Goal: Communication & Community: Share content

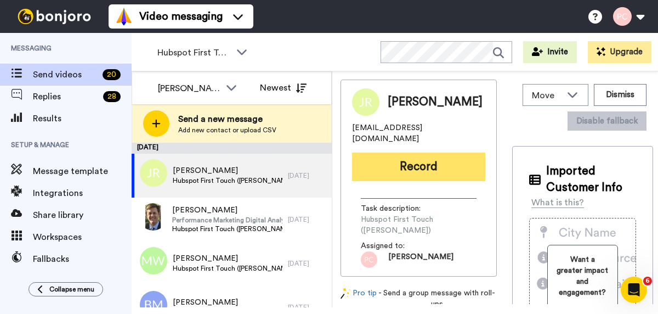
click at [418, 156] on button "Record" at bounding box center [418, 166] width 133 height 29
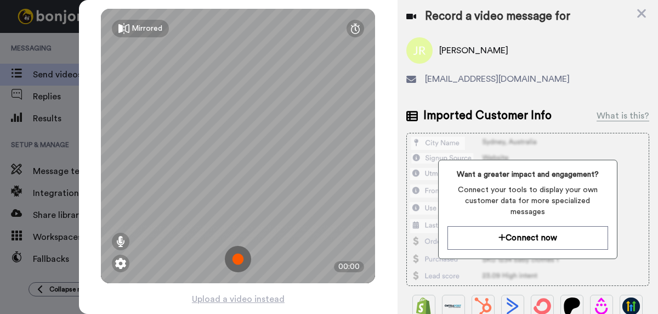
click at [238, 258] on img at bounding box center [238, 259] width 26 height 26
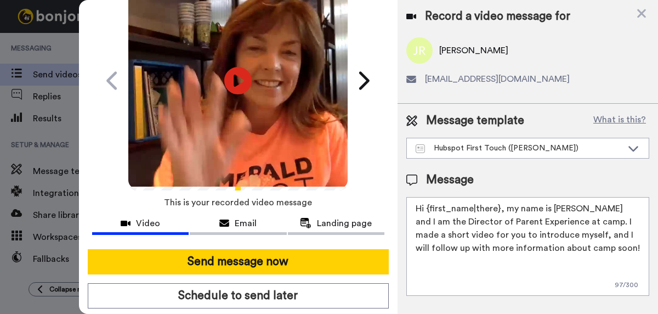
scroll to position [67, 0]
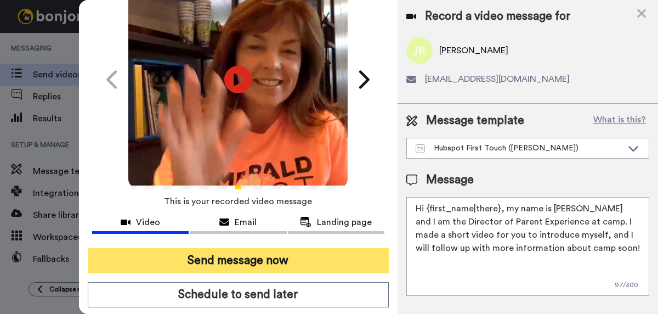
click at [238, 259] on button "Send message now" at bounding box center [238, 260] width 301 height 25
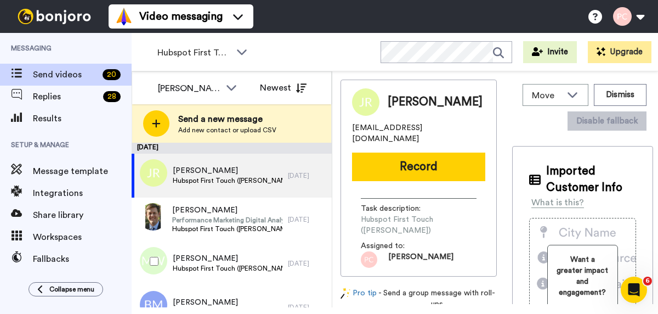
scroll to position [0, 0]
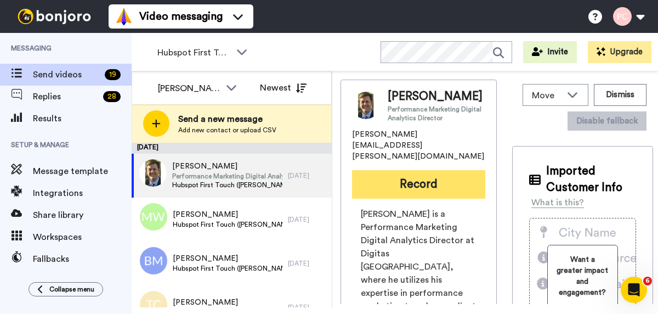
click at [440, 170] on button "Record" at bounding box center [418, 184] width 133 height 29
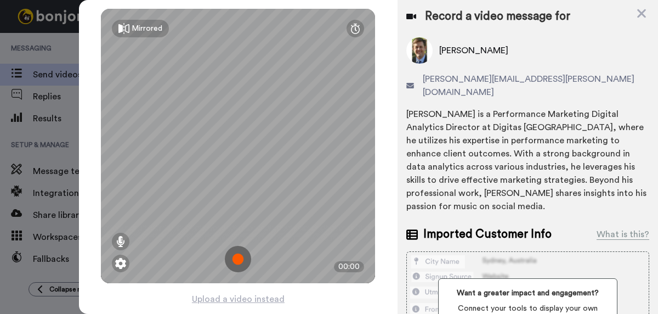
click at [238, 259] on img at bounding box center [238, 259] width 26 height 26
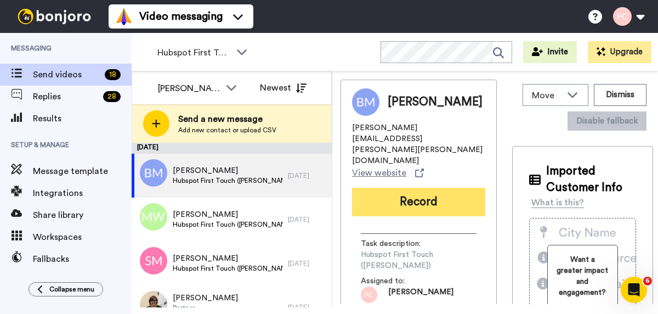
click at [419, 187] on button "Record" at bounding box center [418, 201] width 133 height 29
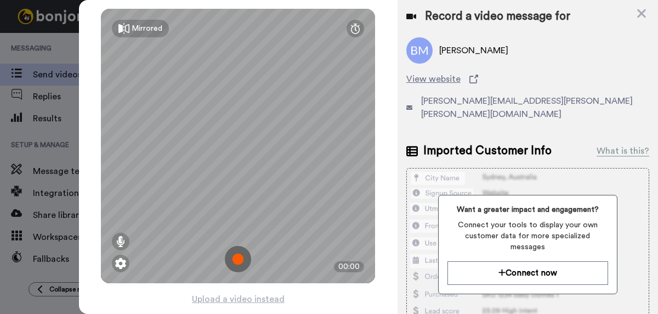
click at [240, 260] on img at bounding box center [238, 259] width 26 height 26
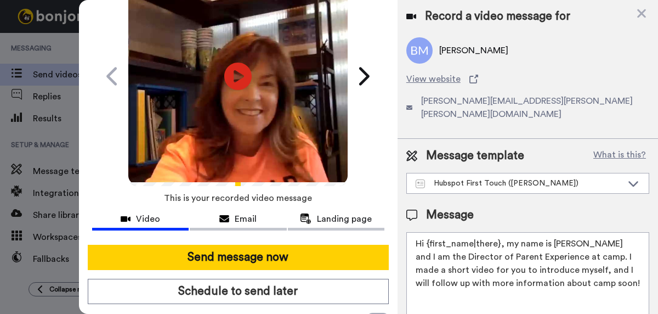
scroll to position [76, 0]
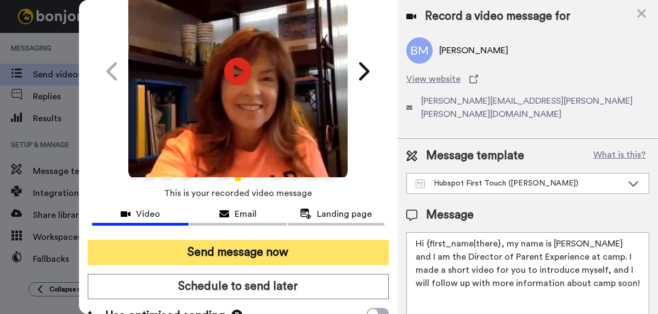
click at [245, 256] on button "Send message now" at bounding box center [238, 252] width 301 height 25
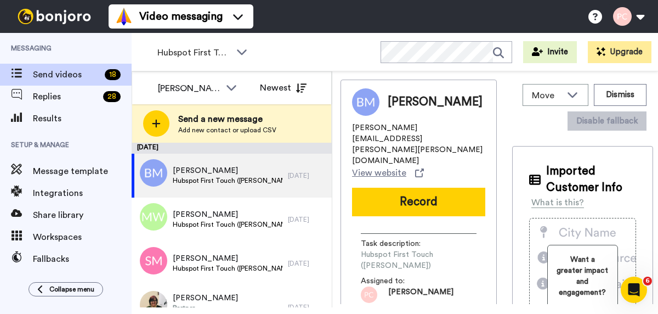
scroll to position [0, 0]
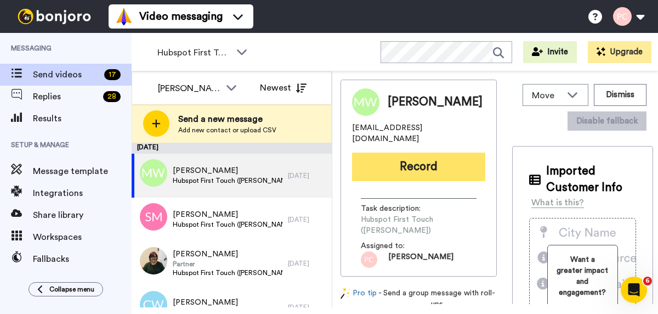
click at [418, 161] on button "Record" at bounding box center [418, 166] width 133 height 29
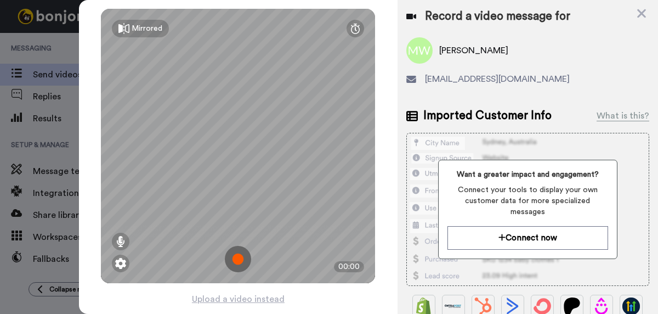
click at [238, 262] on img at bounding box center [238, 259] width 26 height 26
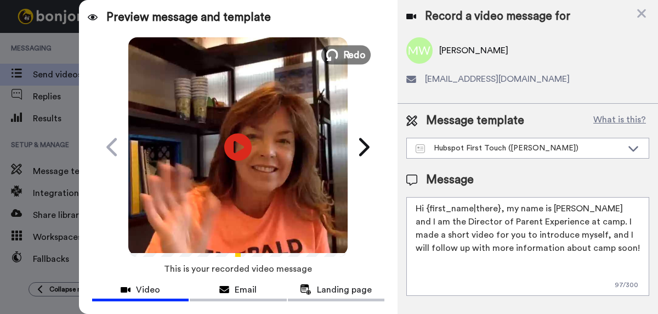
click at [349, 59] on span "Redo" at bounding box center [354, 54] width 23 height 14
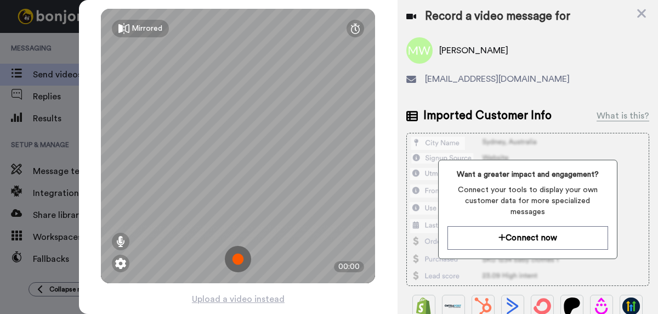
click at [237, 259] on img at bounding box center [238, 259] width 26 height 26
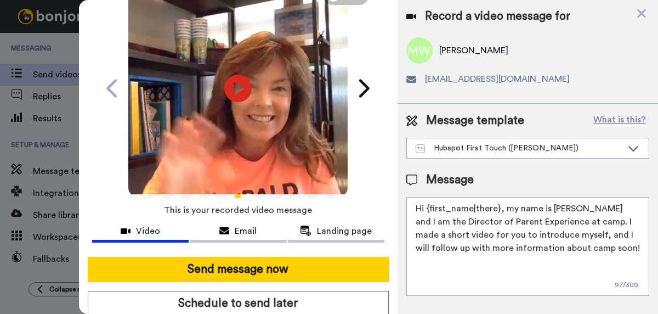
scroll to position [59, 0]
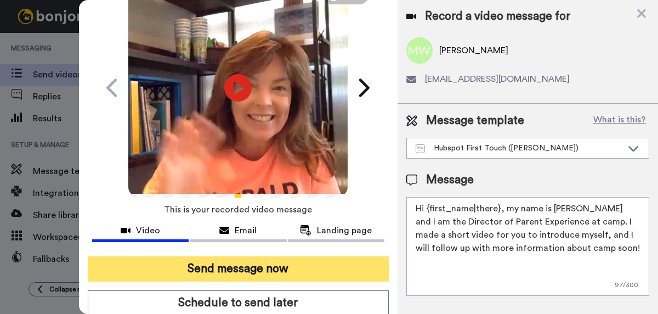
click at [238, 268] on button "Send message now" at bounding box center [238, 268] width 301 height 25
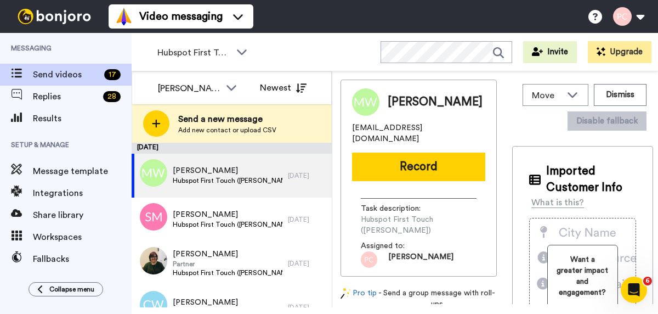
scroll to position [0, 0]
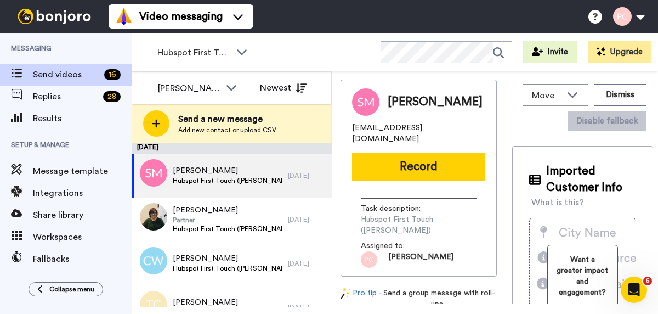
click at [417, 160] on button "Record" at bounding box center [418, 166] width 133 height 29
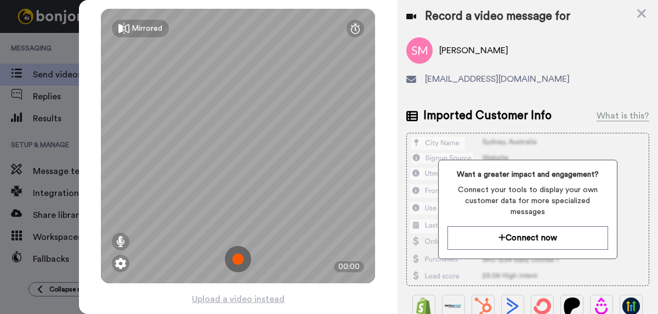
click at [243, 262] on img at bounding box center [238, 259] width 26 height 26
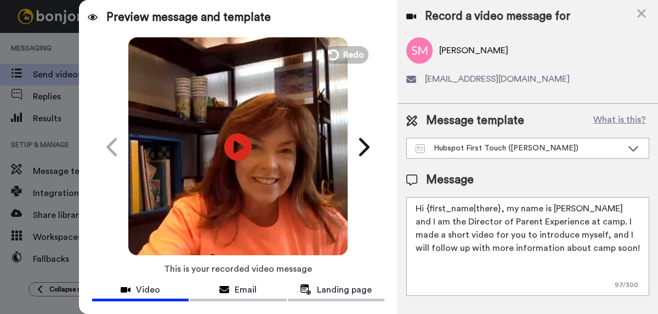
scroll to position [59, 0]
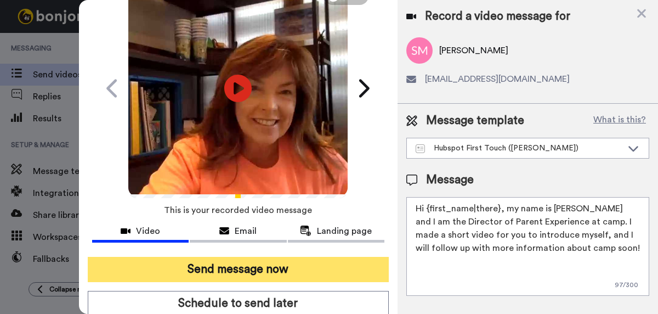
click at [242, 269] on button "Send message now" at bounding box center [238, 269] width 301 height 25
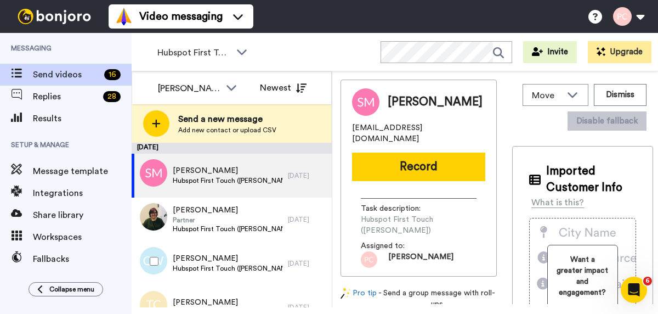
scroll to position [0, 0]
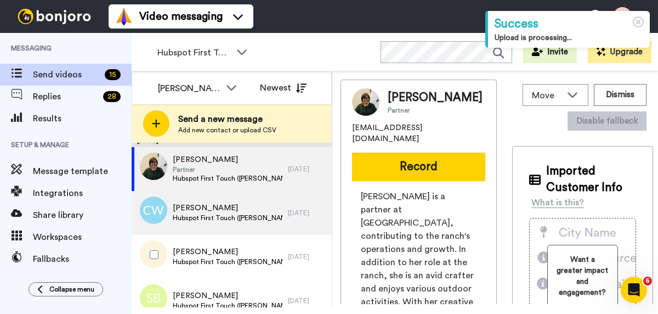
scroll to position [1, 0]
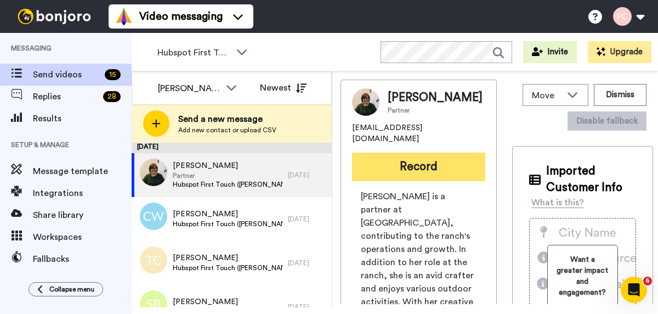
click at [419, 167] on button "Record" at bounding box center [418, 166] width 133 height 29
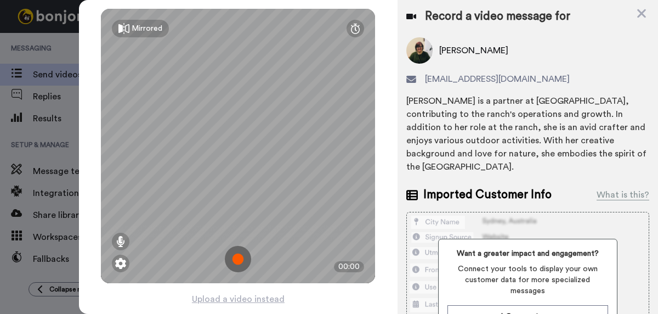
click at [235, 260] on img at bounding box center [238, 259] width 26 height 26
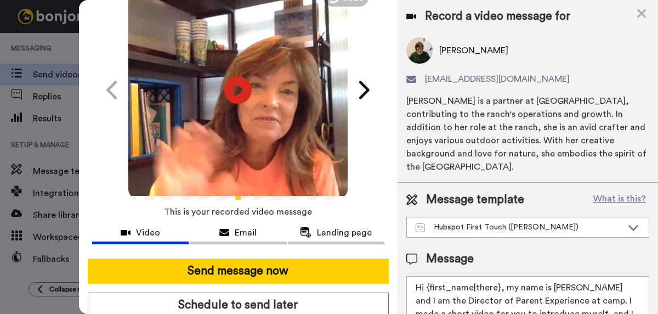
scroll to position [64, 0]
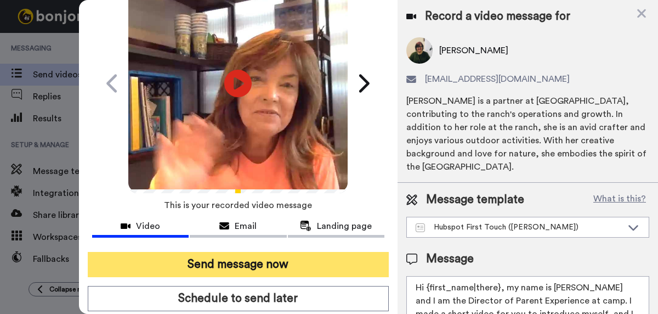
click at [236, 262] on button "Send message now" at bounding box center [238, 264] width 301 height 25
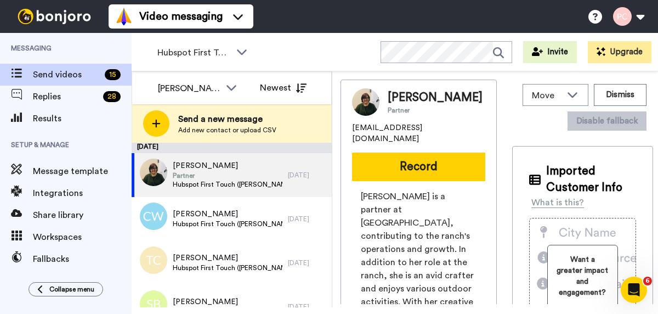
scroll to position [0, 0]
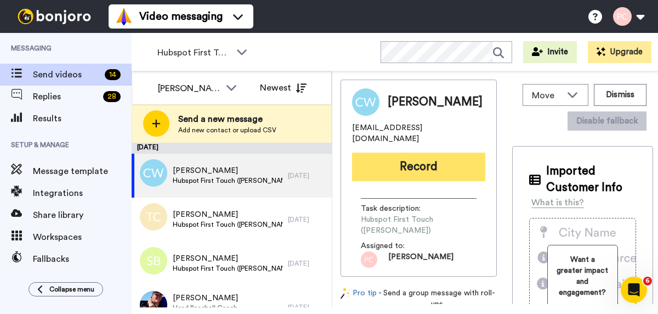
click at [430, 152] on button "Record" at bounding box center [418, 166] width 133 height 29
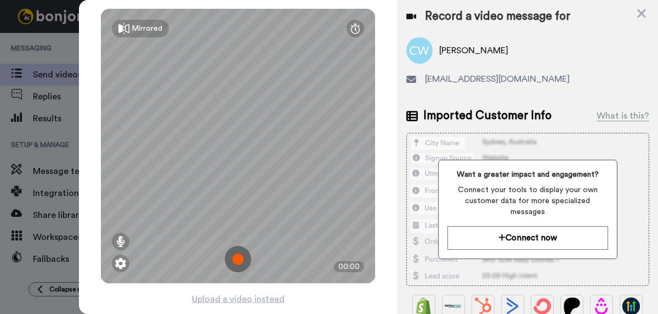
click at [238, 258] on img at bounding box center [238, 259] width 26 height 26
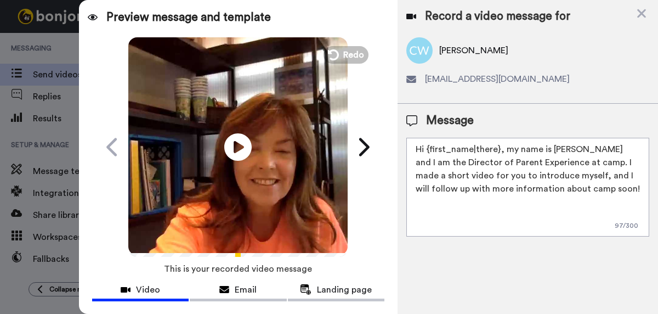
scroll to position [48, 0]
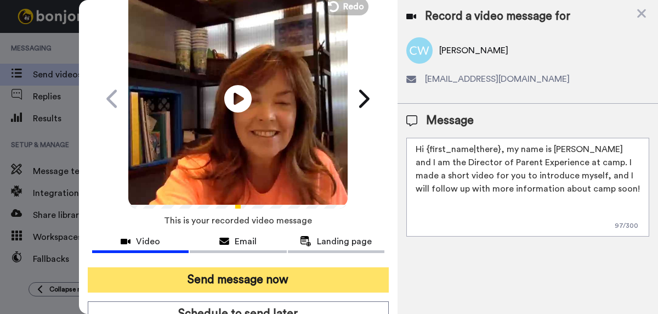
click at [236, 279] on button "Send message now" at bounding box center [238, 279] width 301 height 25
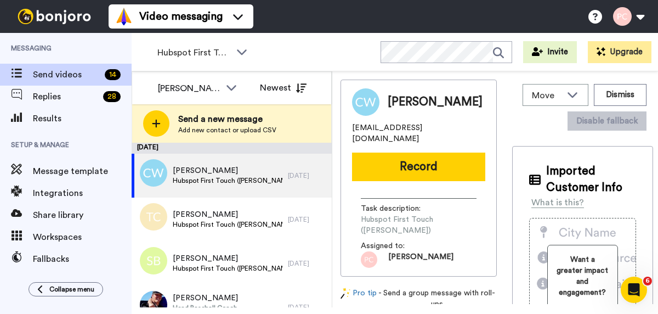
scroll to position [0, 0]
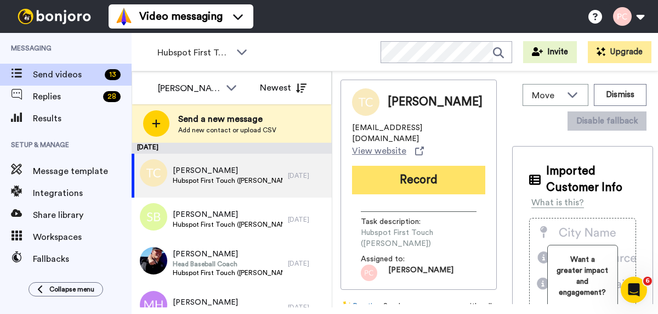
click at [444, 171] on button "Record" at bounding box center [418, 180] width 133 height 29
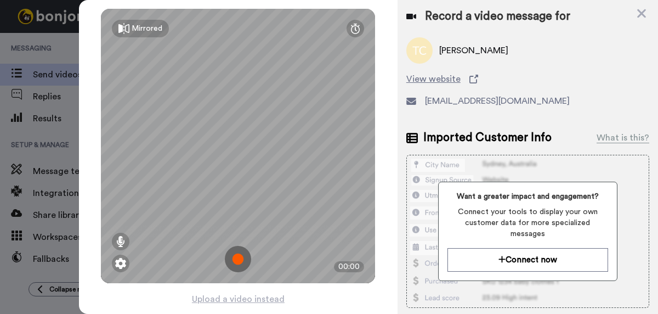
click at [237, 254] on img at bounding box center [238, 259] width 26 height 26
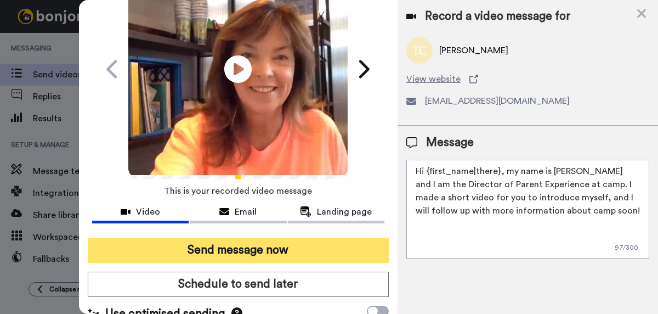
scroll to position [77, 0]
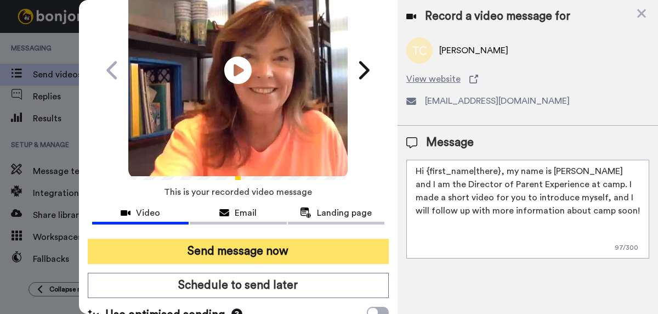
click at [235, 255] on button "Send message now" at bounding box center [238, 250] width 301 height 25
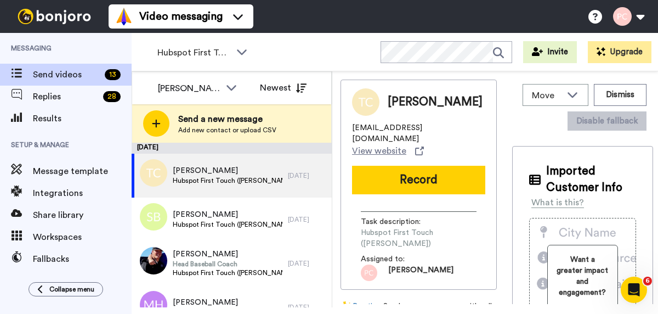
scroll to position [0, 0]
click at [637, 94] on button "Dismiss" at bounding box center [620, 95] width 53 height 22
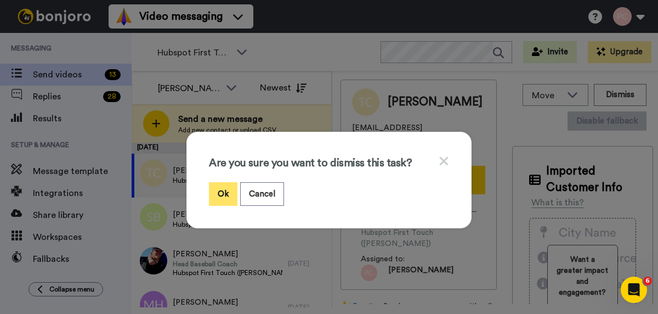
click at [222, 190] on button "Ok" at bounding box center [223, 194] width 29 height 24
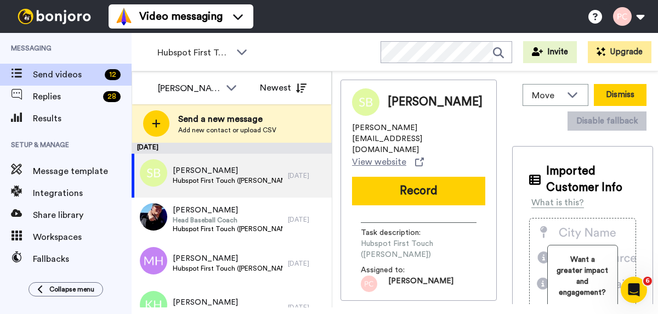
click at [624, 92] on button "Dismiss" at bounding box center [620, 95] width 53 height 22
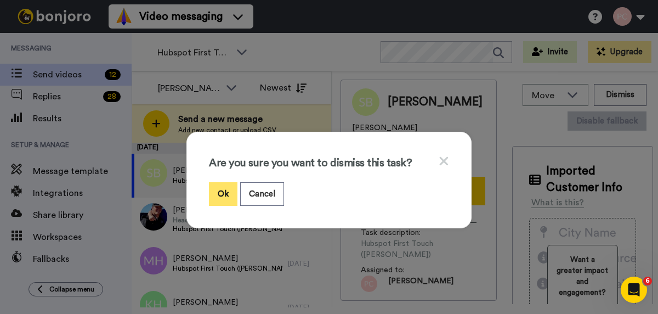
click at [224, 194] on button "Ok" at bounding box center [223, 194] width 29 height 24
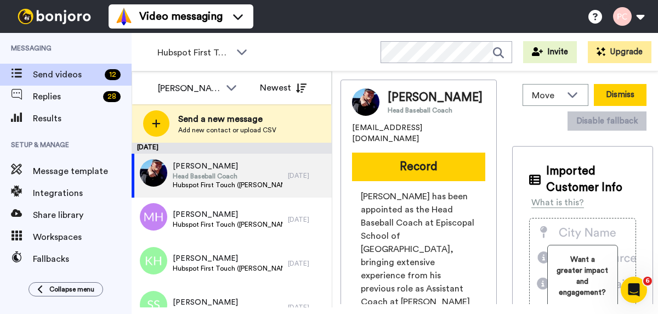
click at [616, 93] on button "Dismiss" at bounding box center [620, 95] width 53 height 22
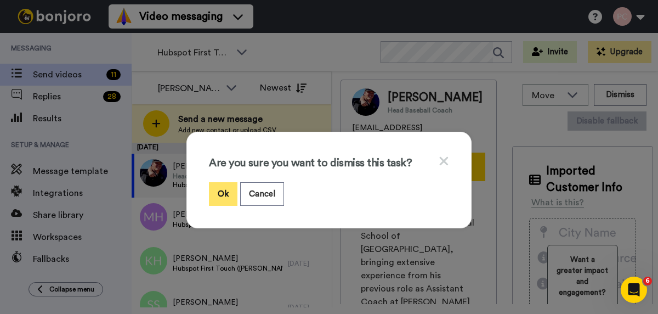
click at [214, 201] on button "Ok" at bounding box center [223, 194] width 29 height 24
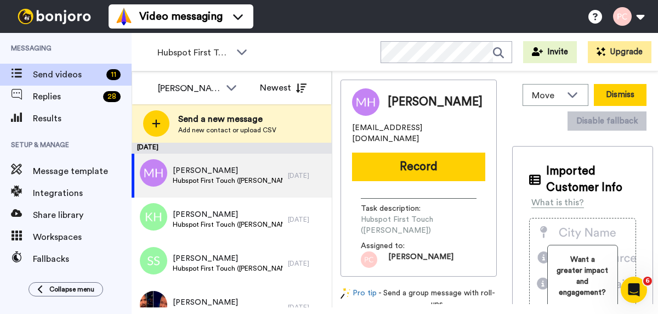
click at [626, 92] on button "Dismiss" at bounding box center [620, 95] width 53 height 22
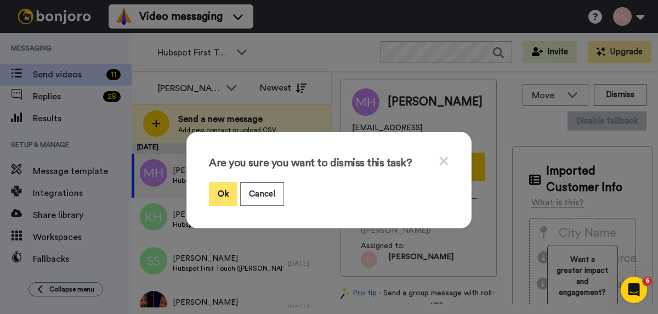
click at [224, 196] on button "Ok" at bounding box center [223, 194] width 29 height 24
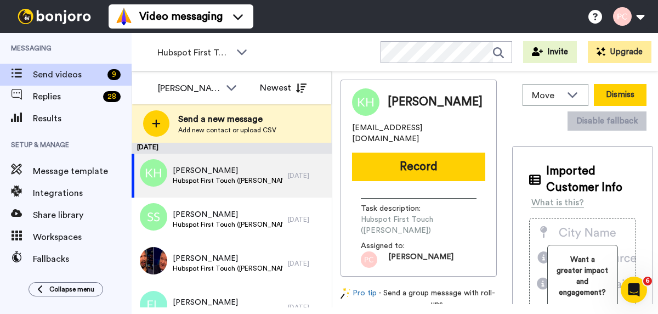
click at [628, 93] on button "Dismiss" at bounding box center [620, 95] width 53 height 22
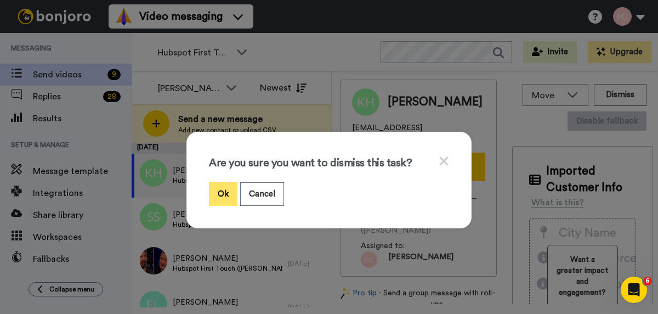
click at [226, 193] on button "Ok" at bounding box center [223, 194] width 29 height 24
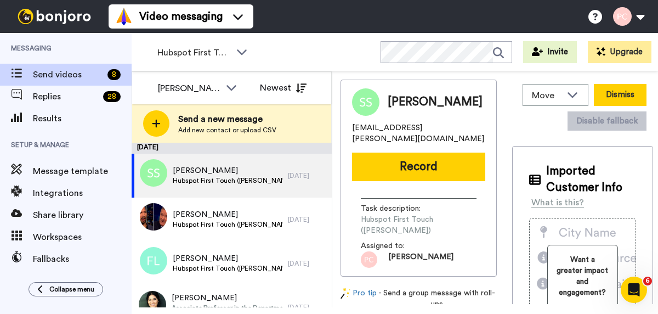
click at [616, 92] on button "Dismiss" at bounding box center [620, 95] width 53 height 22
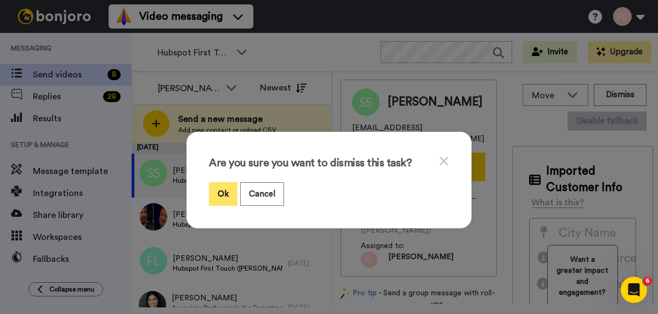
click at [221, 195] on button "Ok" at bounding box center [223, 194] width 29 height 24
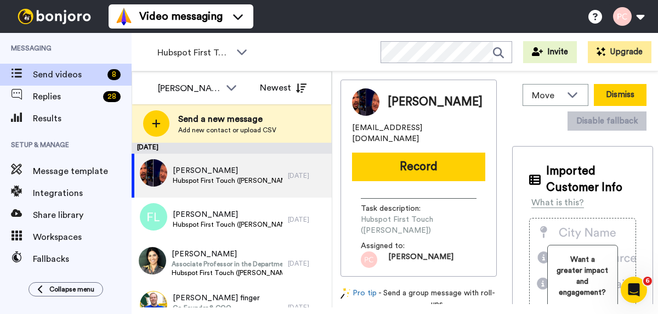
click at [621, 92] on button "Dismiss" at bounding box center [620, 95] width 53 height 22
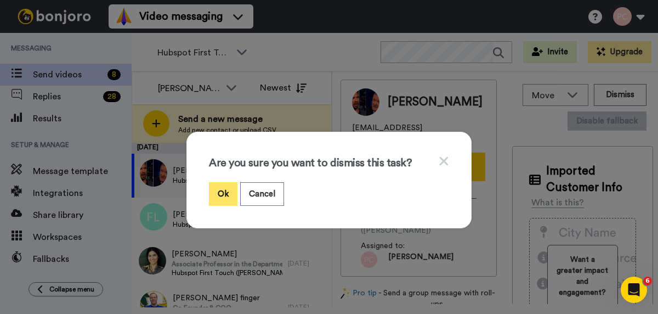
click at [228, 192] on button "Ok" at bounding box center [223, 194] width 29 height 24
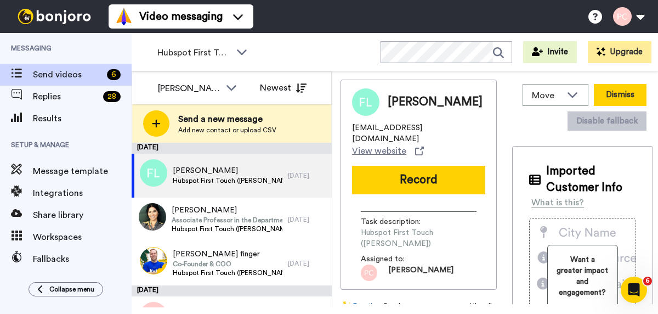
click at [607, 95] on button "Dismiss" at bounding box center [620, 95] width 53 height 22
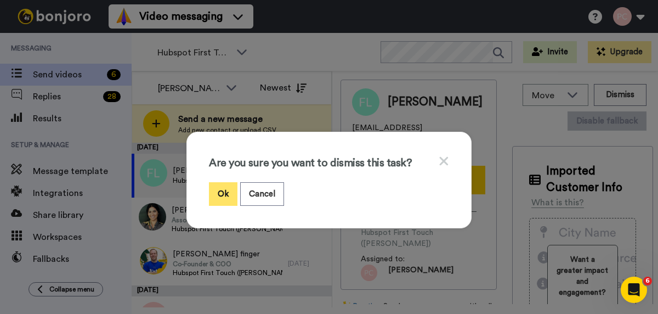
click at [216, 192] on button "Ok" at bounding box center [223, 194] width 29 height 24
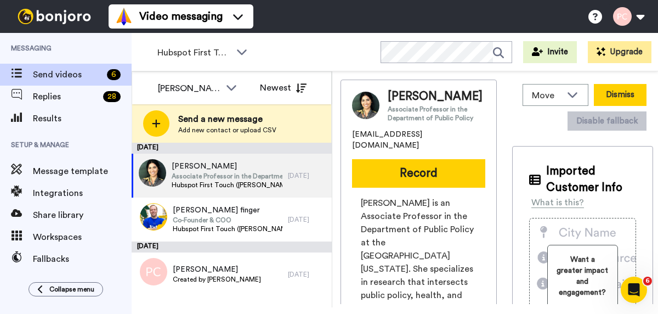
click at [632, 96] on button "Dismiss" at bounding box center [620, 95] width 53 height 22
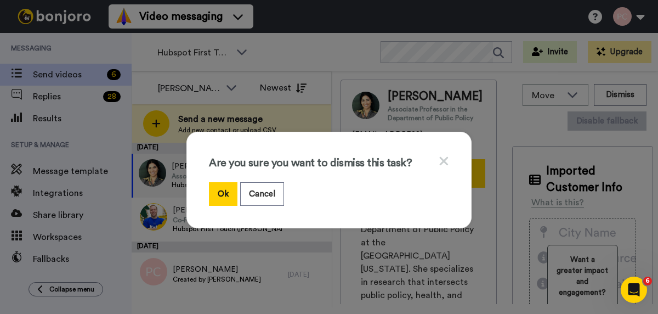
click at [217, 206] on div "Are you sure you want to dismiss this task? Ok Cancel" at bounding box center [328, 180] width 285 height 96
click at [220, 193] on button "Ok" at bounding box center [223, 194] width 29 height 24
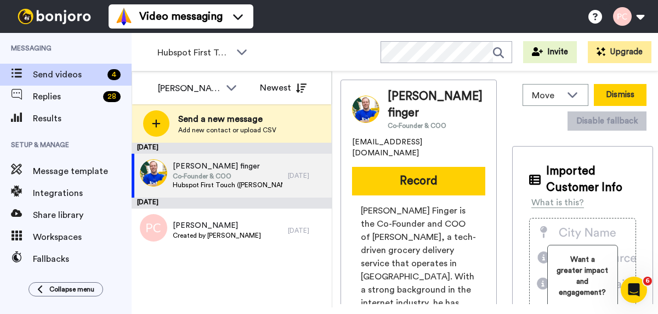
click at [626, 95] on button "Dismiss" at bounding box center [620, 95] width 53 height 22
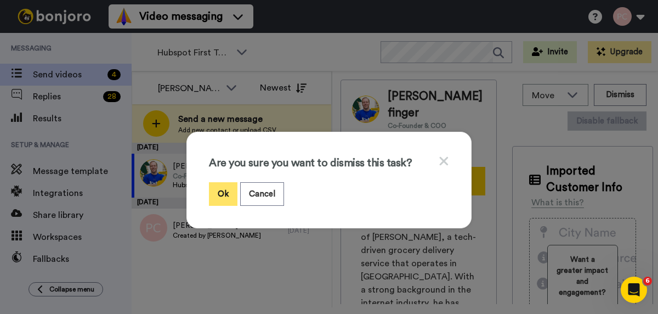
click at [230, 187] on button "Ok" at bounding box center [223, 194] width 29 height 24
